Goal: Consume media (video, audio): Consume media (video, audio)

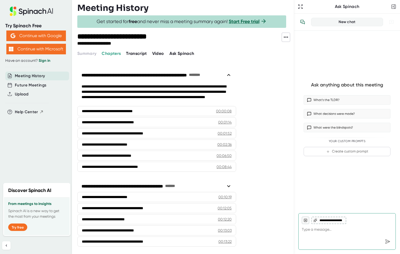
click at [143, 52] on span "Transcript" at bounding box center [136, 53] width 21 height 5
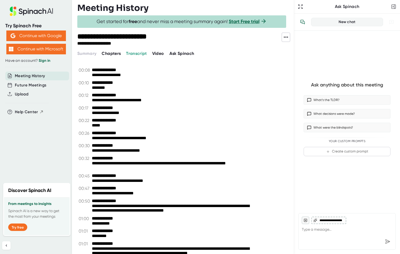
click at [161, 54] on span "Video" at bounding box center [158, 53] width 12 height 5
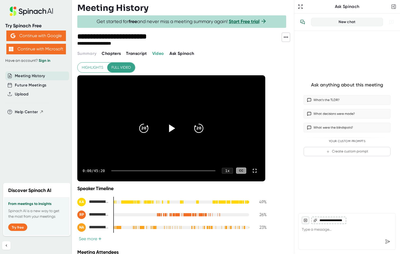
click at [171, 128] on icon at bounding box center [172, 128] width 6 height 8
click at [229, 171] on div "1 x" at bounding box center [228, 170] width 12 height 6
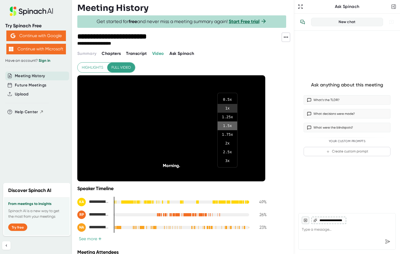
click at [228, 126] on li "1.5 x" at bounding box center [228, 125] width 20 height 9
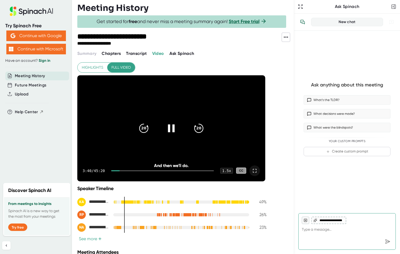
click at [255, 170] on icon at bounding box center [255, 170] width 6 height 6
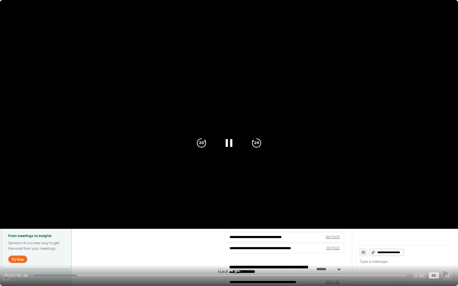
click at [236, 143] on div at bounding box center [229, 143] width 22 height 22
click at [400, 253] on icon at bounding box center [447, 275] width 6 height 6
